Goal: Communication & Community: Answer question/provide support

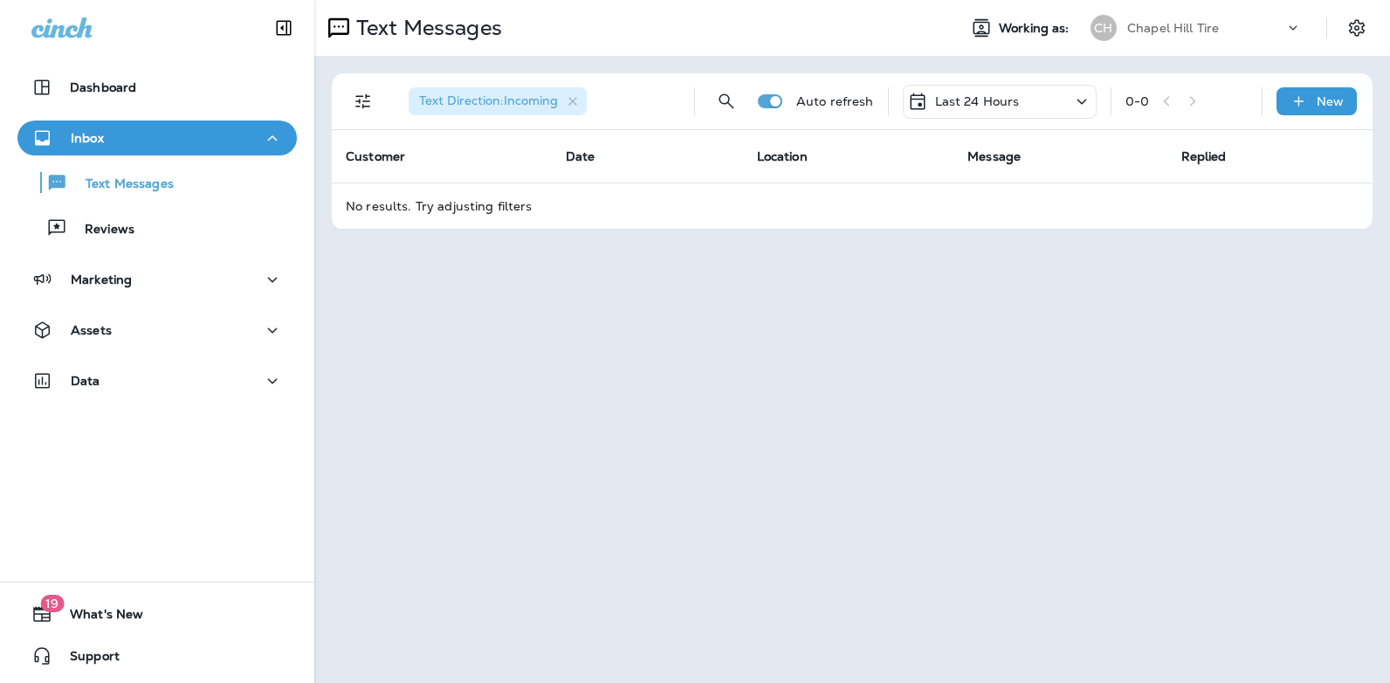
click at [1081, 105] on icon at bounding box center [1081, 102] width 21 height 22
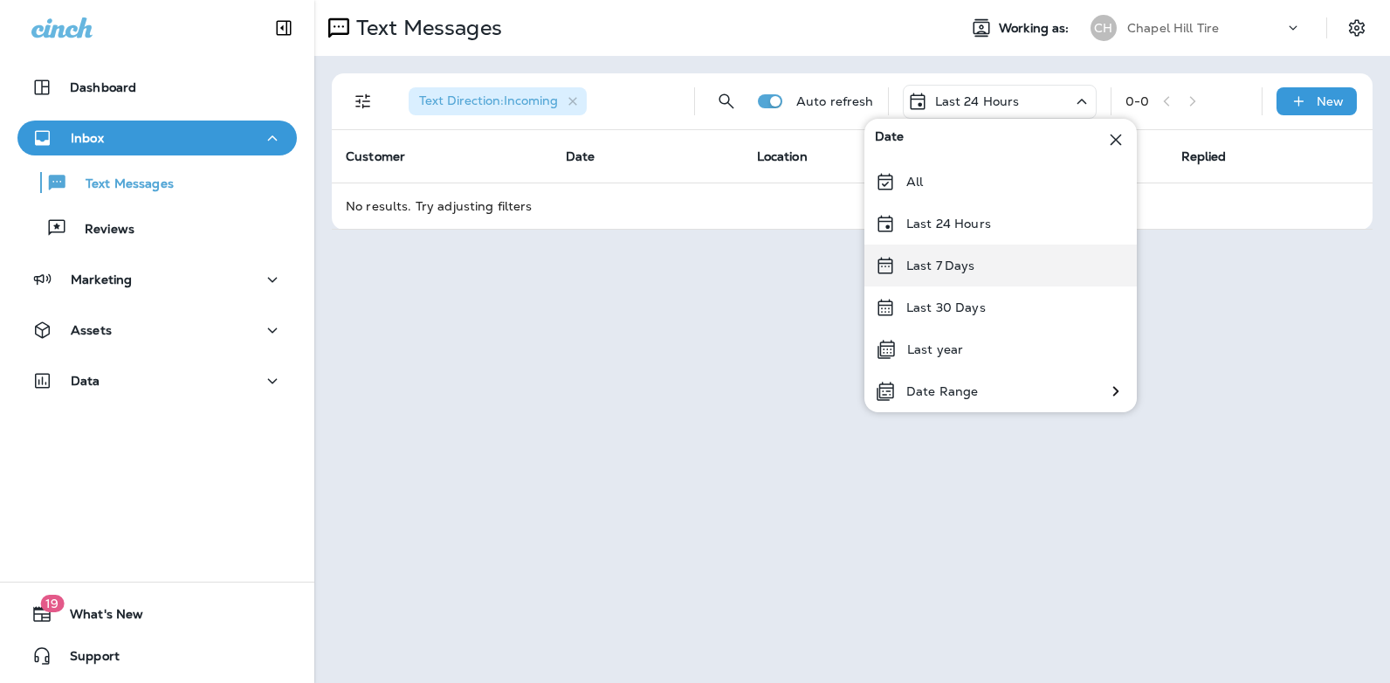
click at [999, 268] on div "Last 7 Days" at bounding box center [1000, 265] width 272 height 42
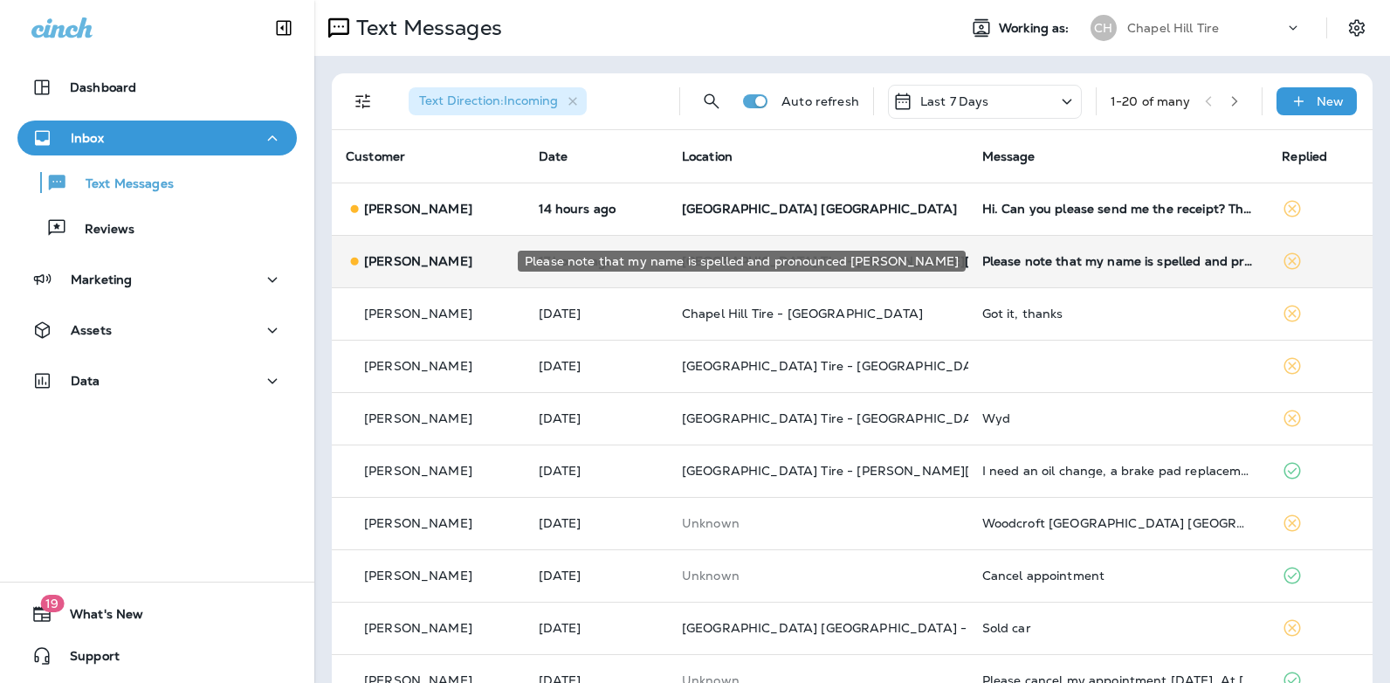
click at [1021, 258] on div "Please note that my name is spelled and pronounced [PERSON_NAME]" at bounding box center [1118, 261] width 272 height 14
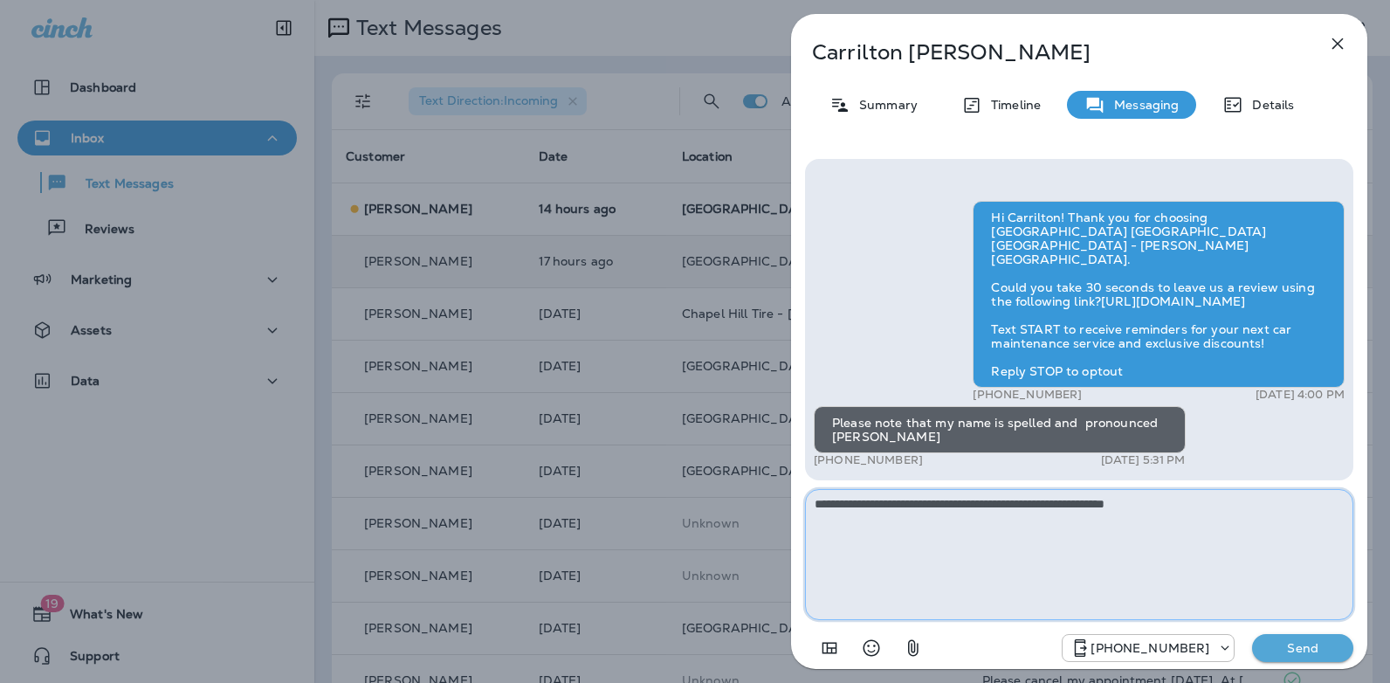
type textarea "**********"
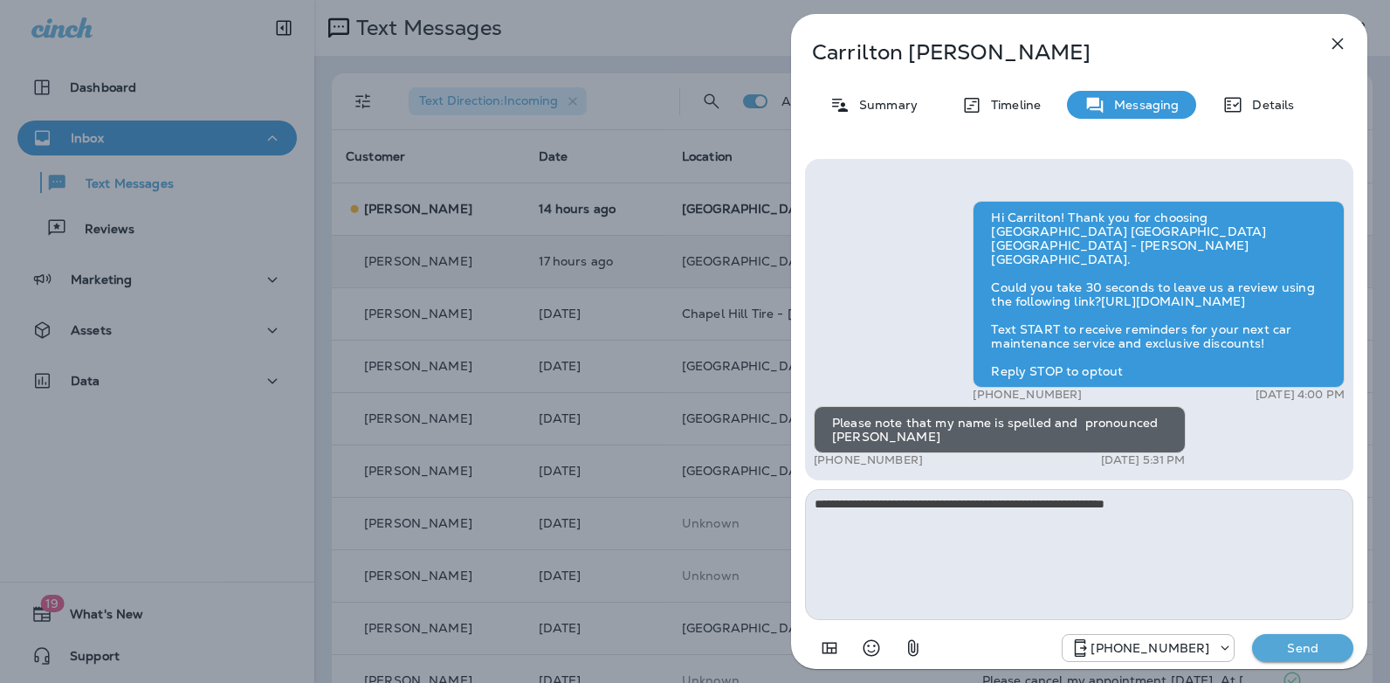
click at [1308, 644] on p "Send" at bounding box center [1302, 648] width 73 height 16
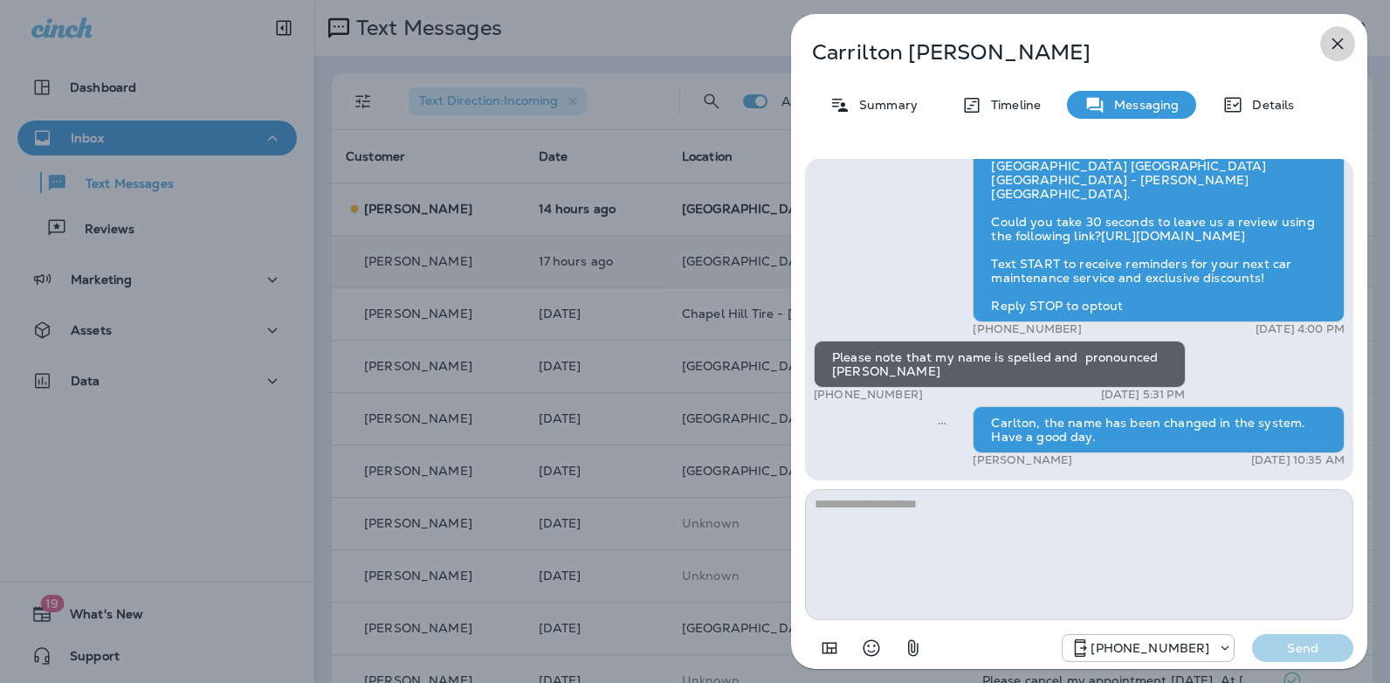
click at [1337, 51] on icon "button" at bounding box center [1337, 43] width 21 height 21
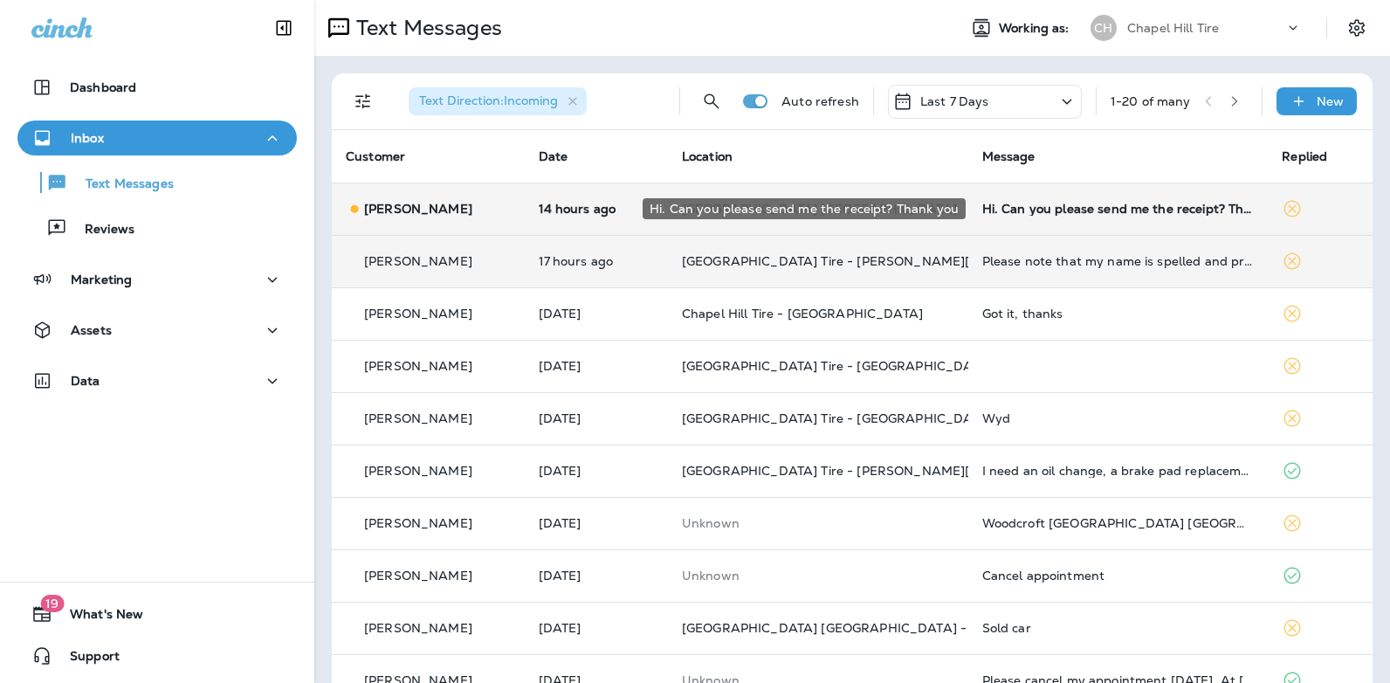
click at [1029, 206] on div "Hi. Can you please send me the receipt? Thank you" at bounding box center [1118, 209] width 272 height 14
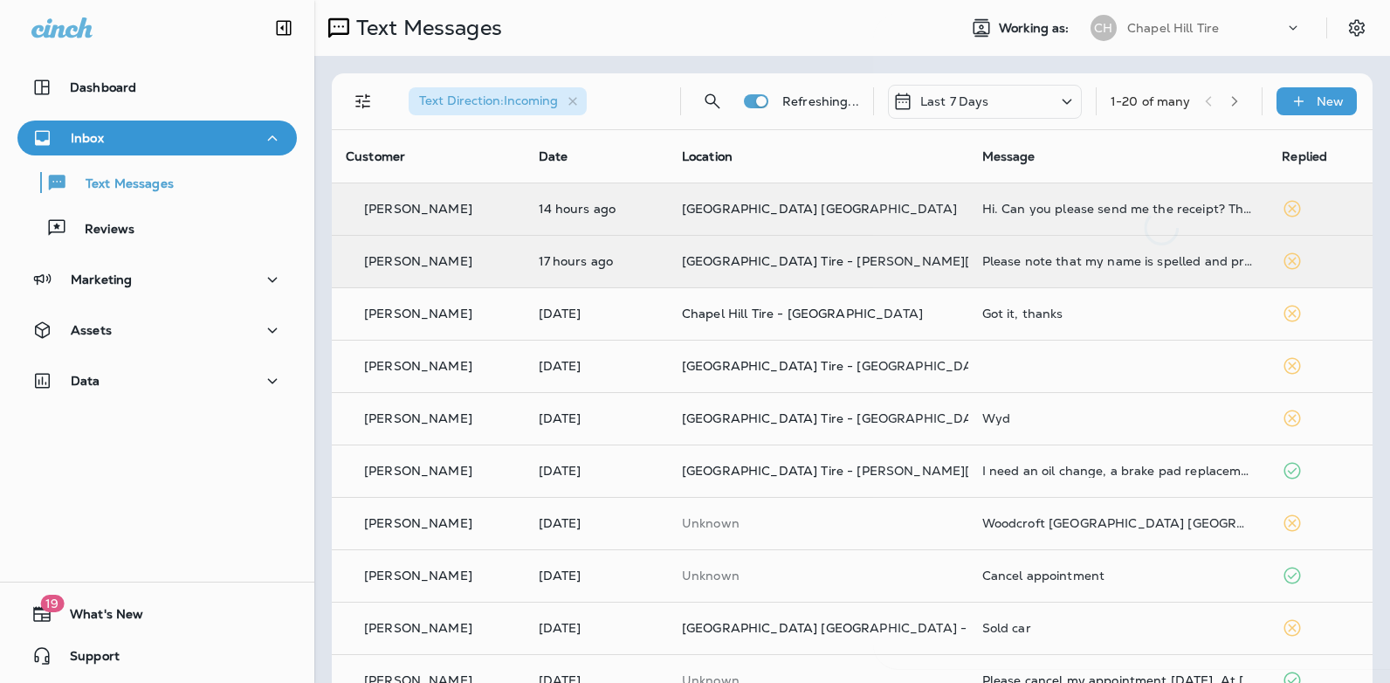
click at [1029, 206] on div at bounding box center [1161, 129] width 576 height 231
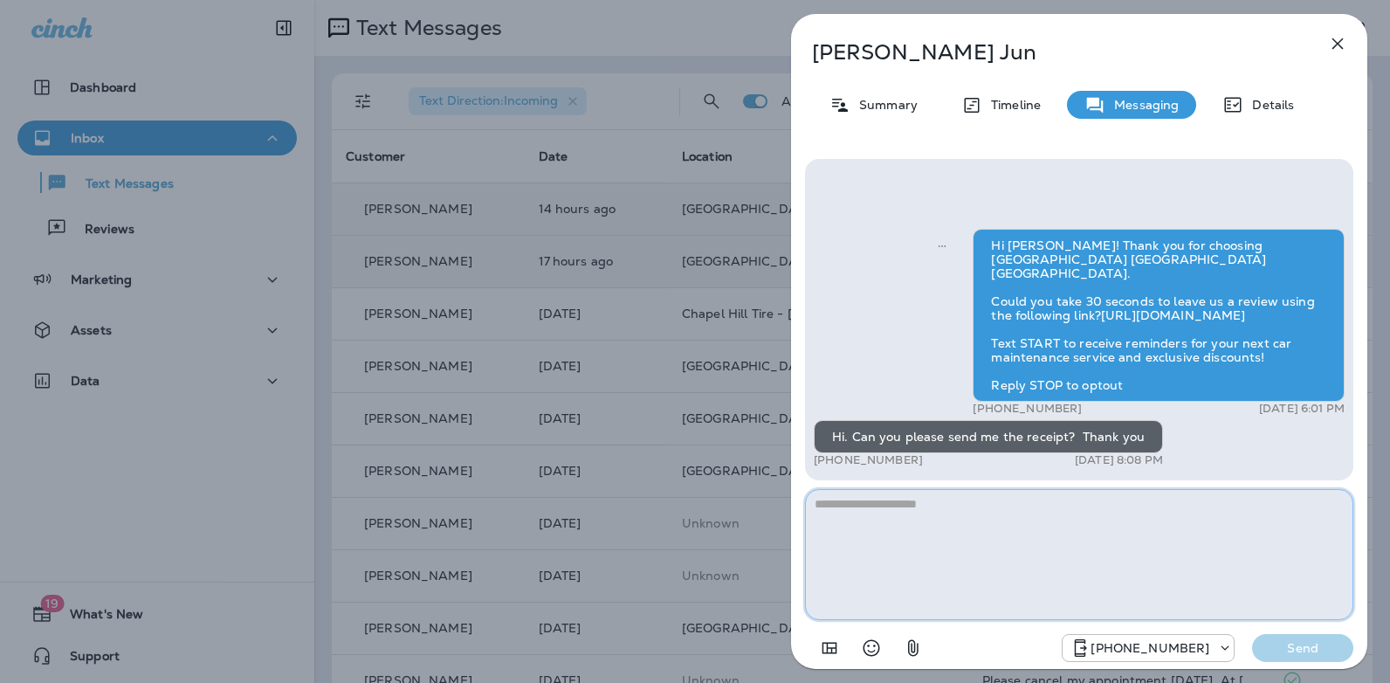
click at [839, 500] on textarea at bounding box center [1079, 554] width 548 height 131
type textarea "**********"
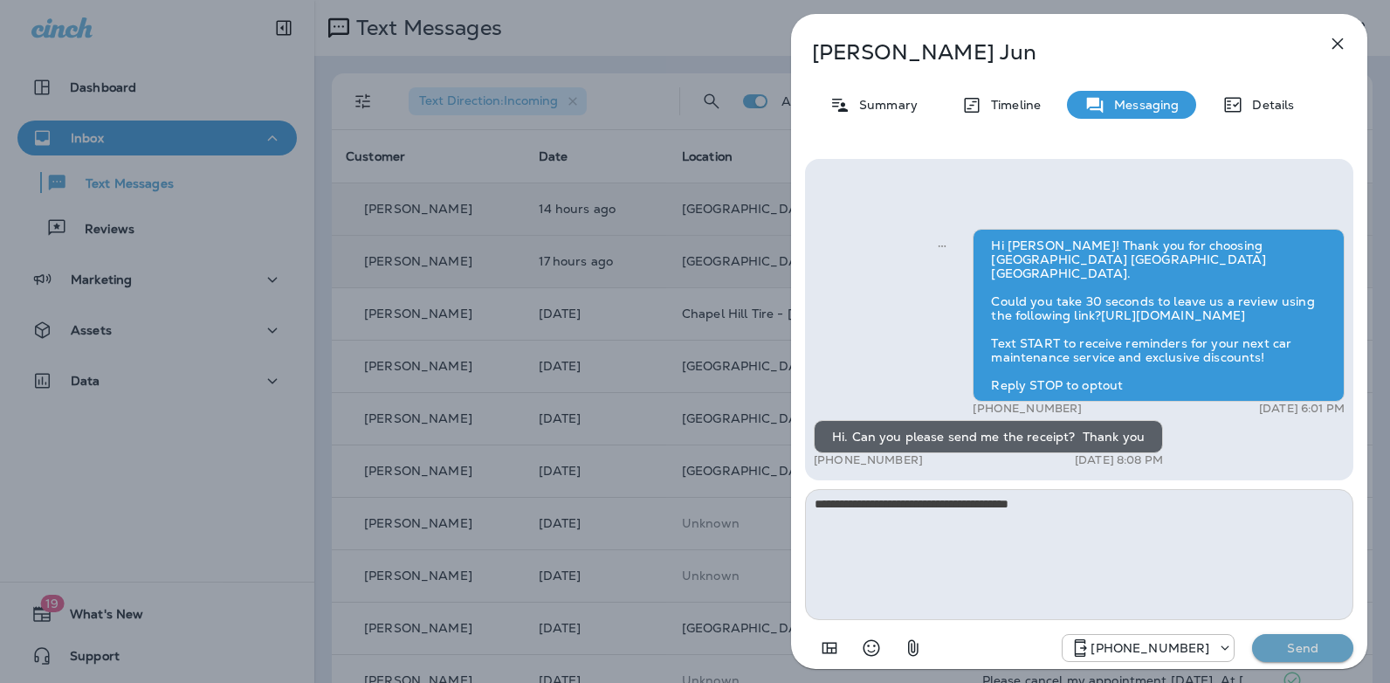
click at [1289, 643] on p "Send" at bounding box center [1302, 648] width 73 height 16
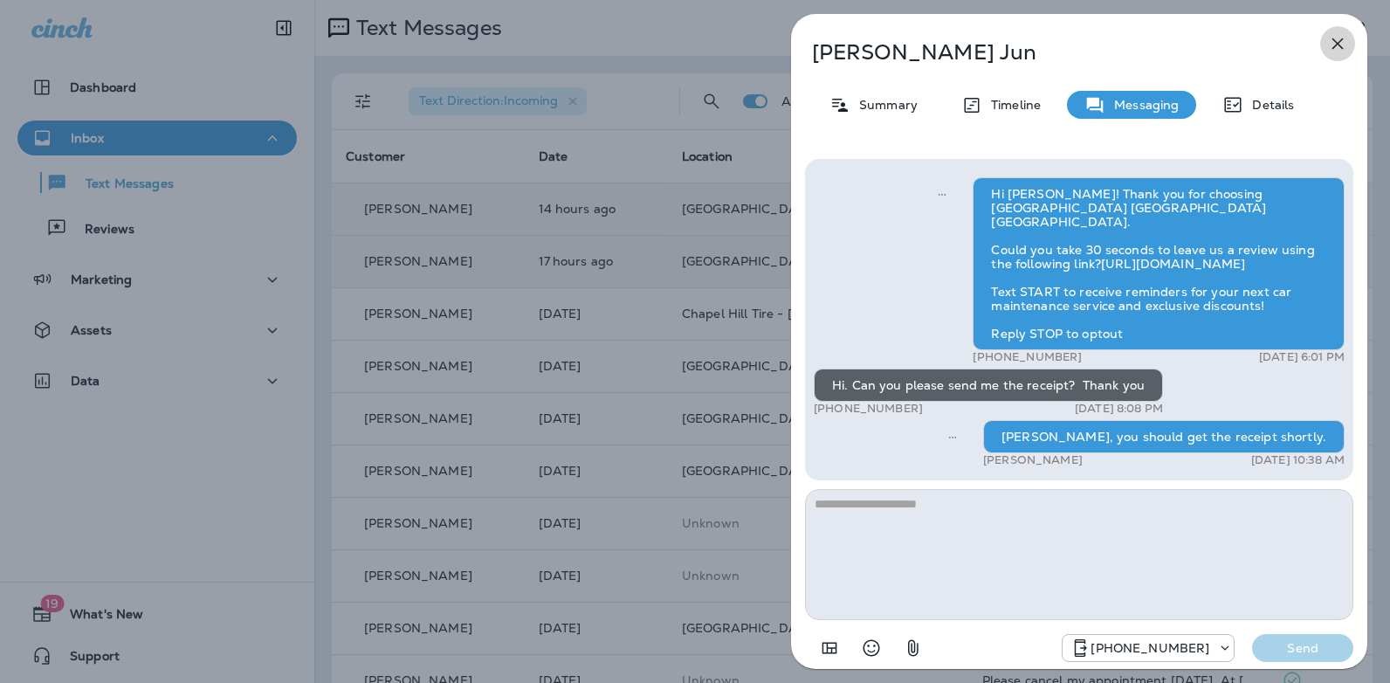
click at [1341, 50] on icon "button" at bounding box center [1337, 43] width 21 height 21
